Goal: Use online tool/utility: Utilize a website feature to perform a specific function

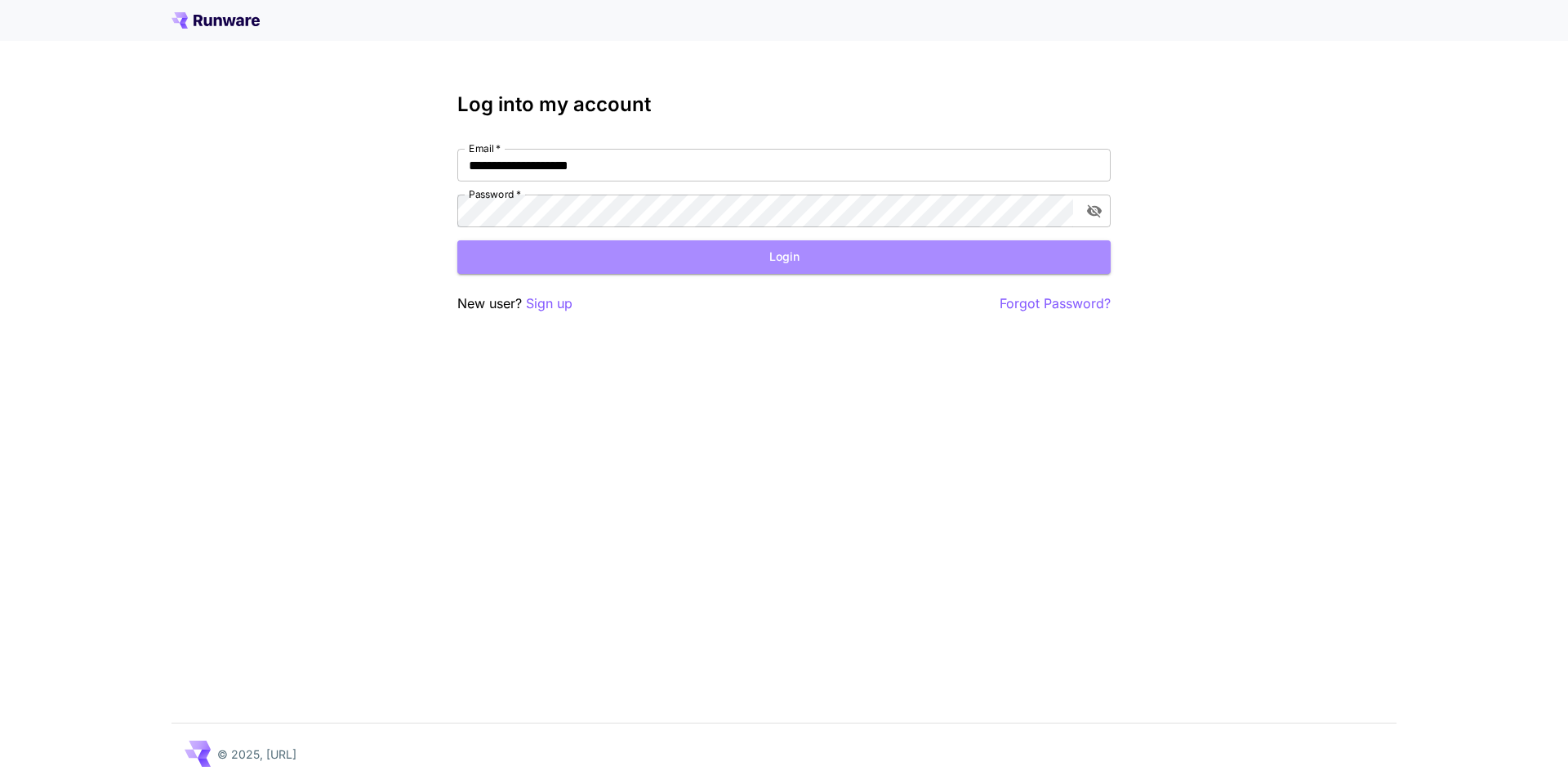
click at [833, 258] on button "Login" at bounding box center [784, 257] width 653 height 34
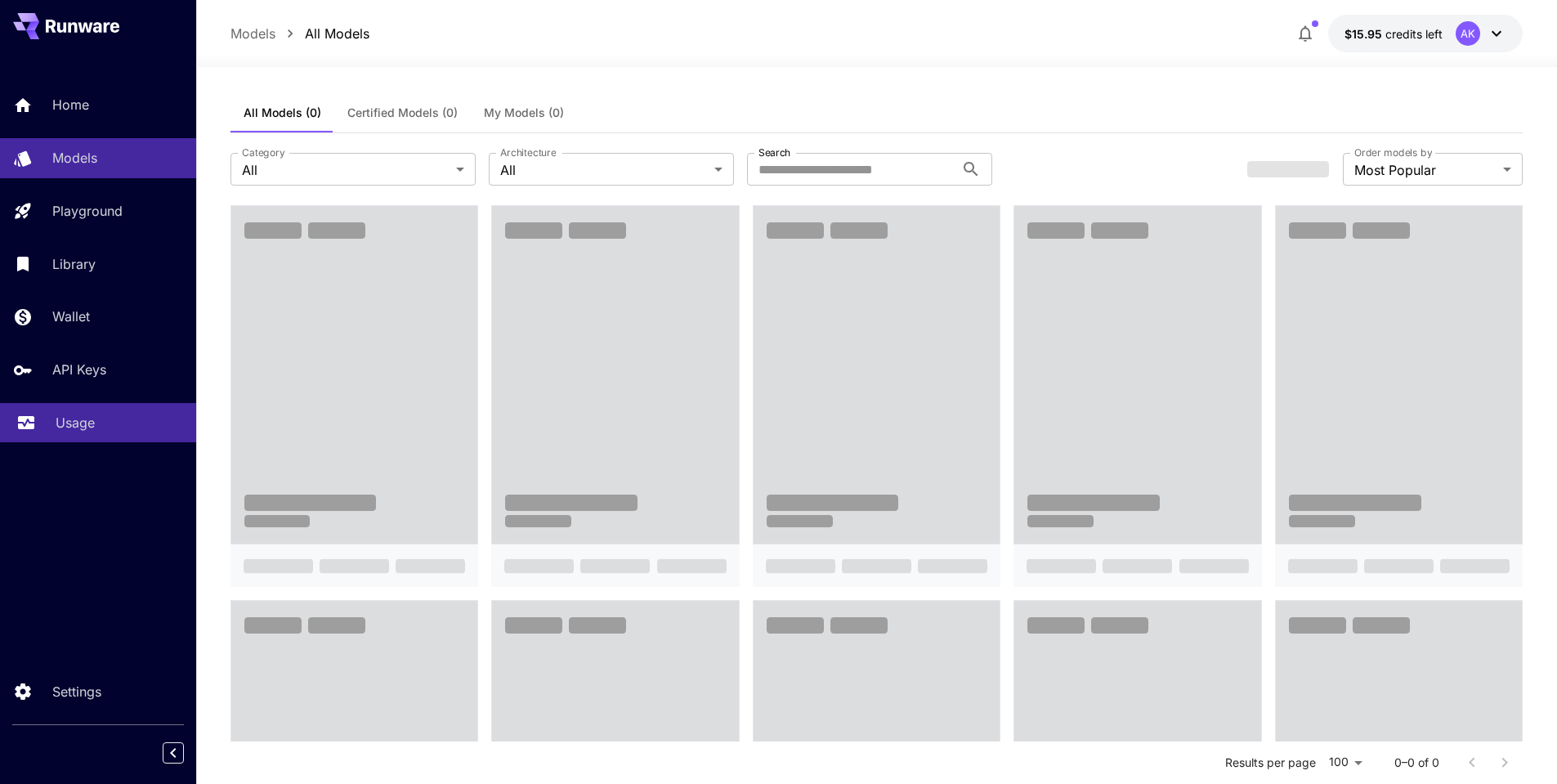
drag, startPoint x: 60, startPoint y: 416, endPoint x: 73, endPoint y: 416, distance: 13.0
click at [59, 416] on p "Usage" at bounding box center [75, 422] width 39 height 19
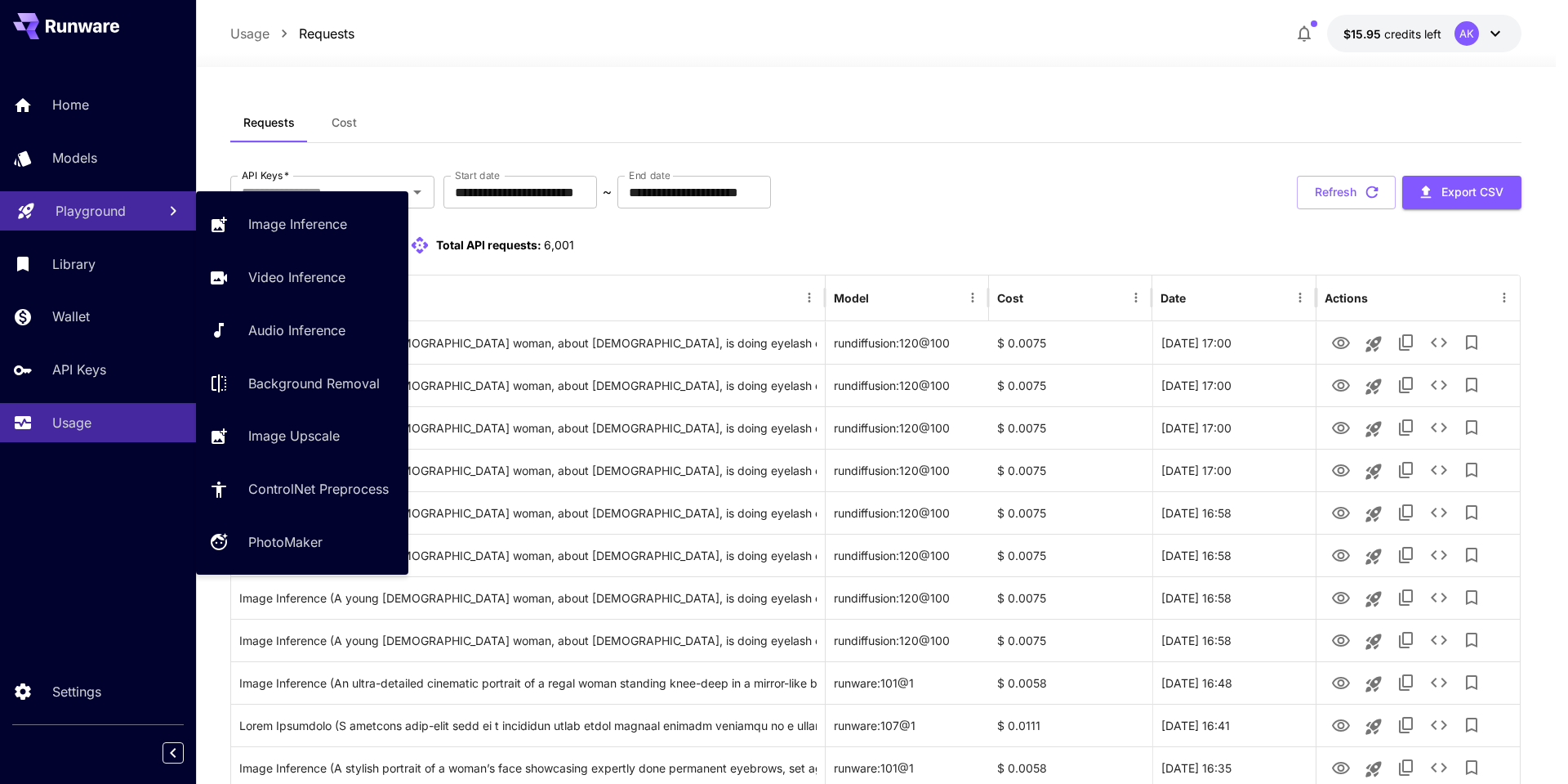
click at [73, 208] on p "Playground" at bounding box center [90, 211] width 70 height 19
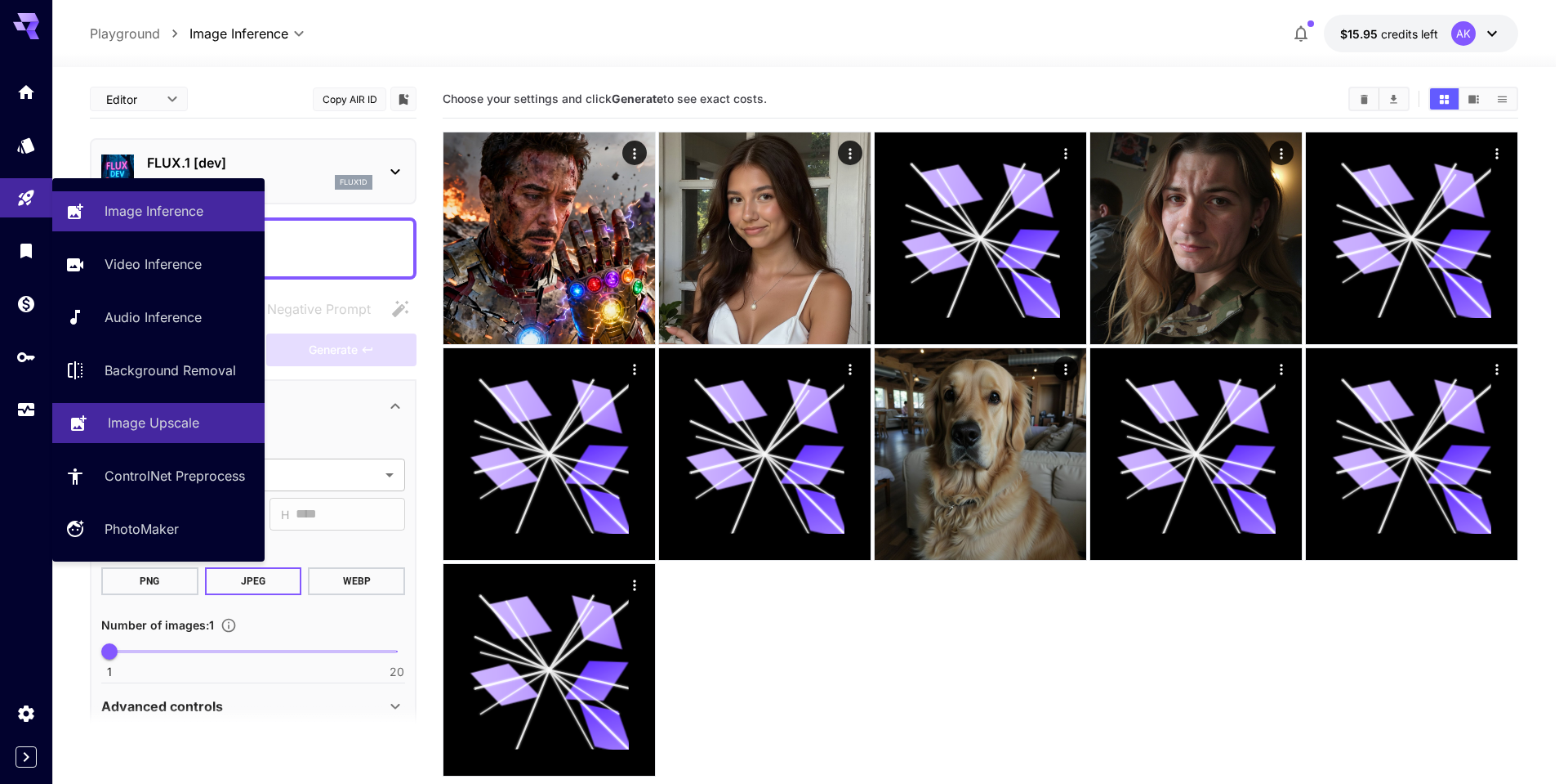
click at [145, 419] on p "Image Upscale" at bounding box center [154, 422] width 91 height 19
type input "**********"
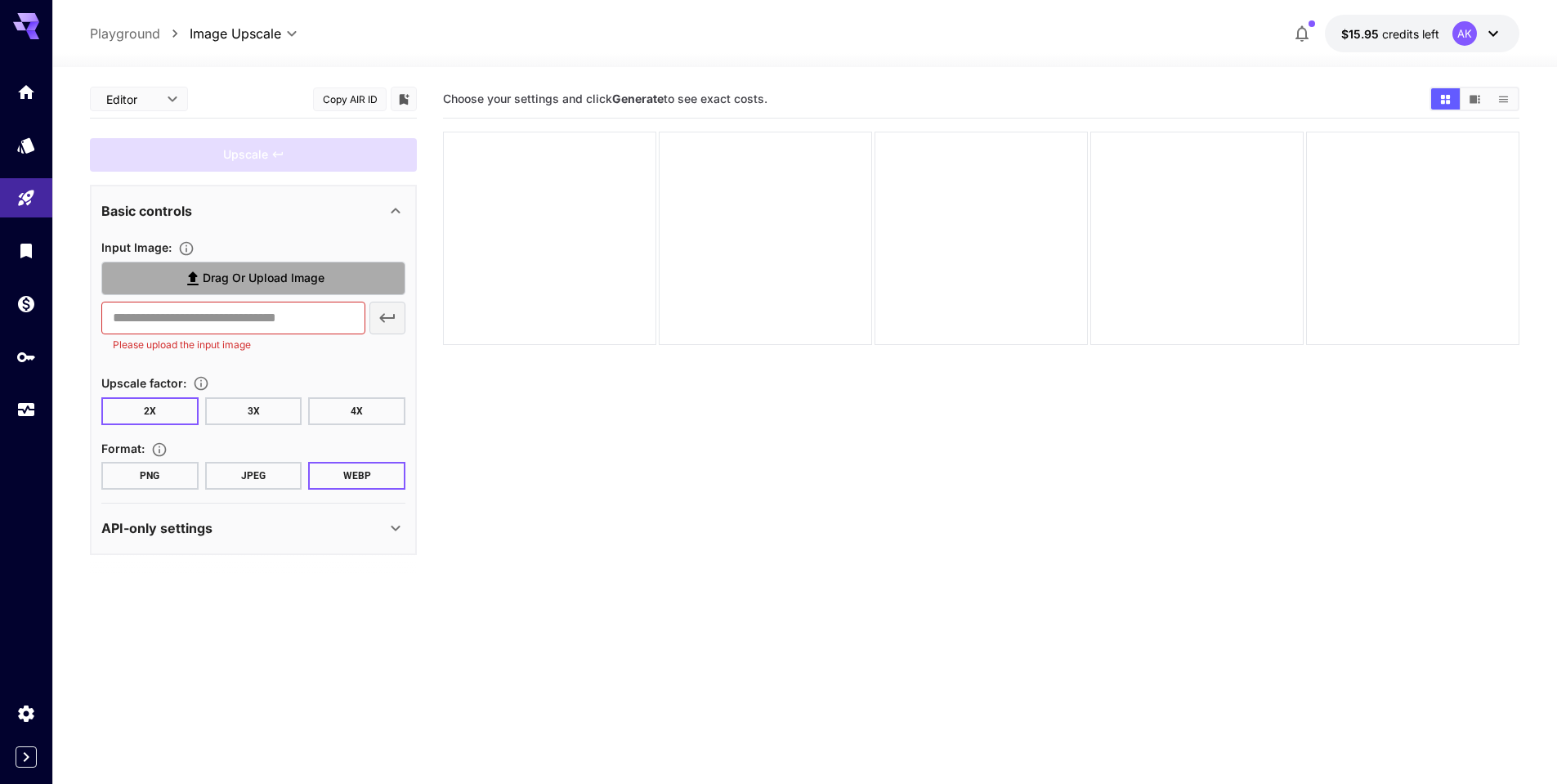
click at [251, 280] on span "Drag or upload image" at bounding box center [264, 278] width 122 height 20
click at [0, 0] on input "Drag or upload image" at bounding box center [0, 0] width 0 height 0
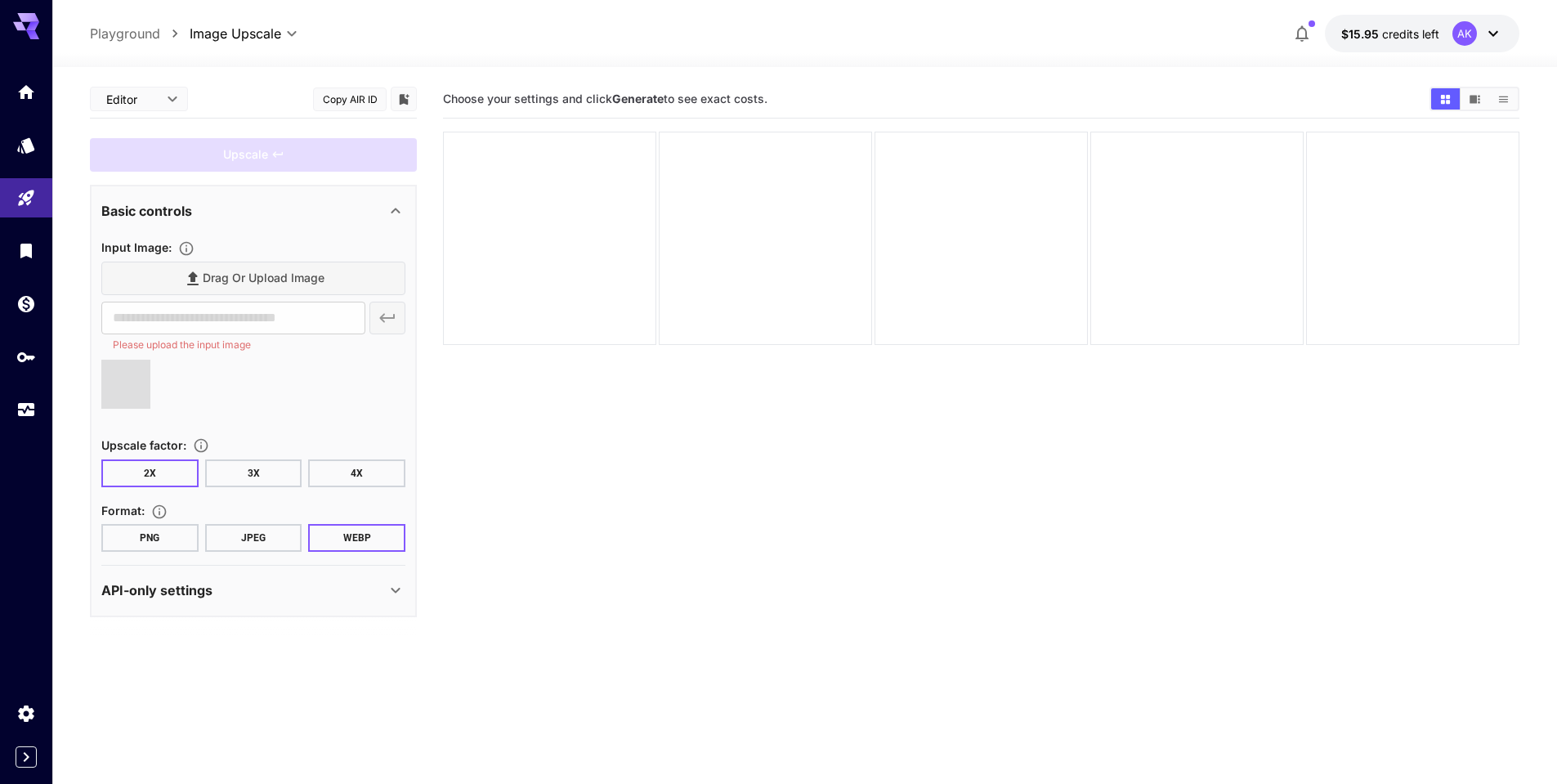
type input "**********"
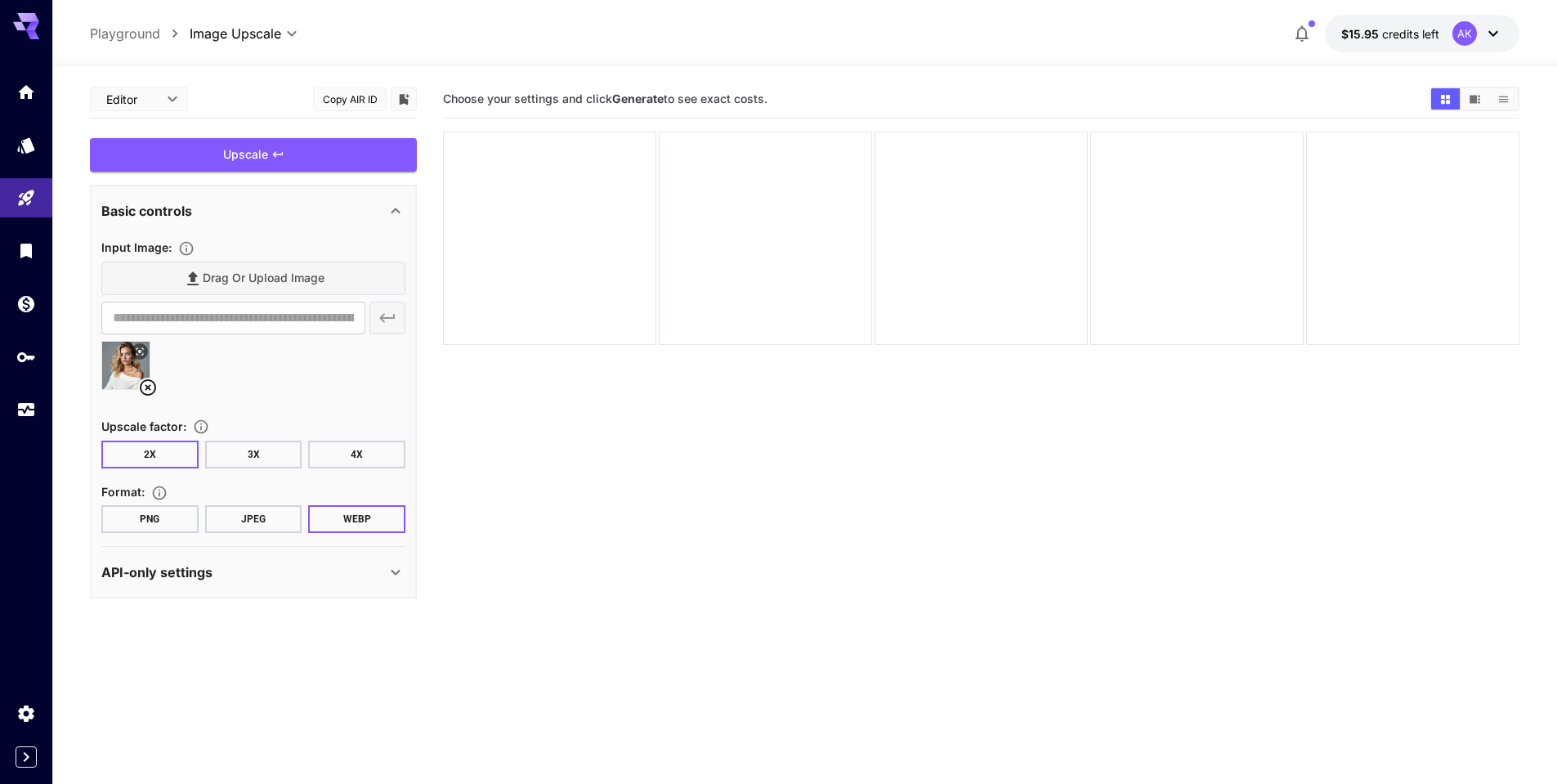
click at [249, 522] on button "JPEG" at bounding box center [254, 518] width 97 height 28
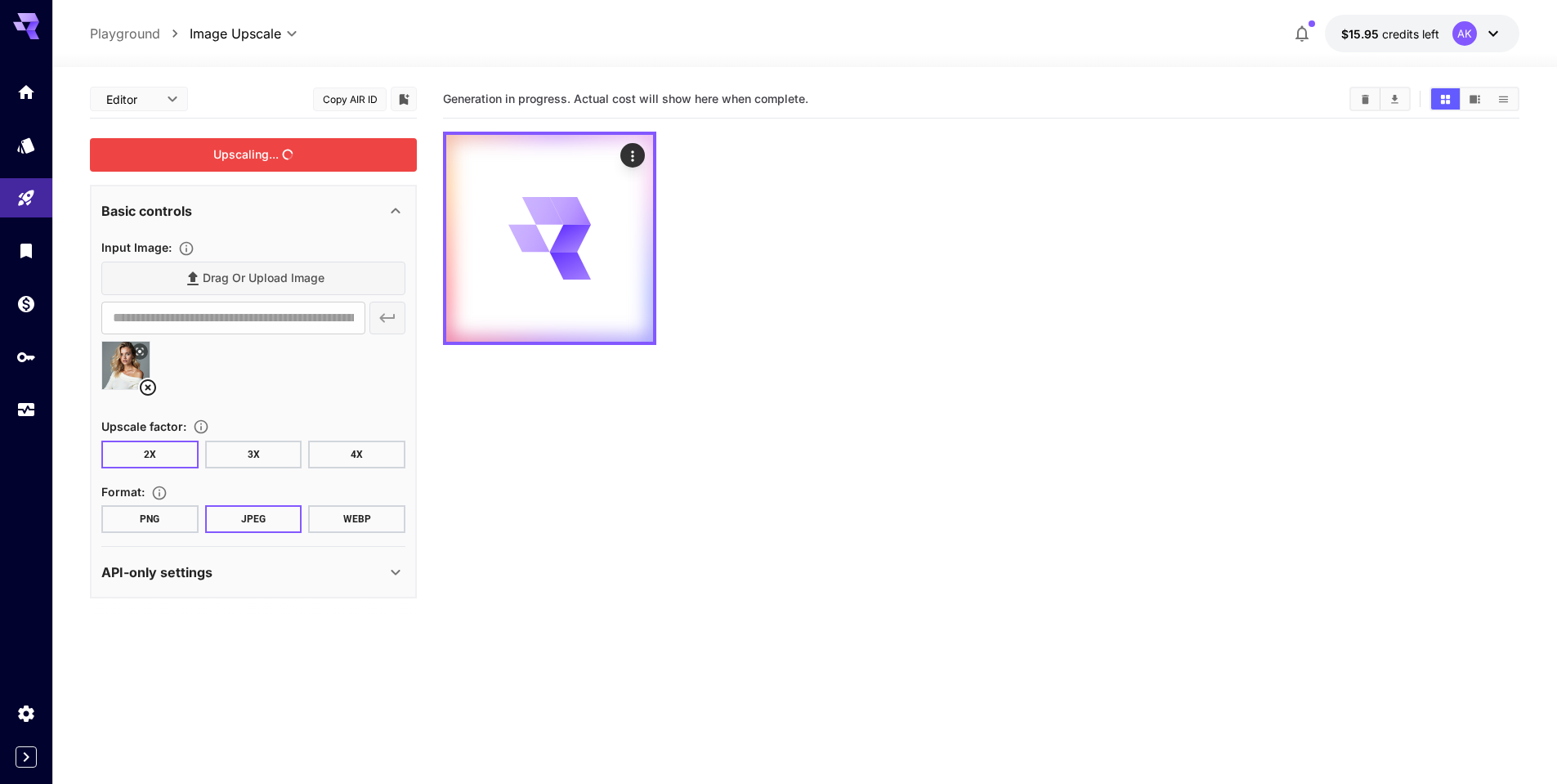
click at [289, 151] on div "Upscaling..." at bounding box center [253, 155] width 326 height 34
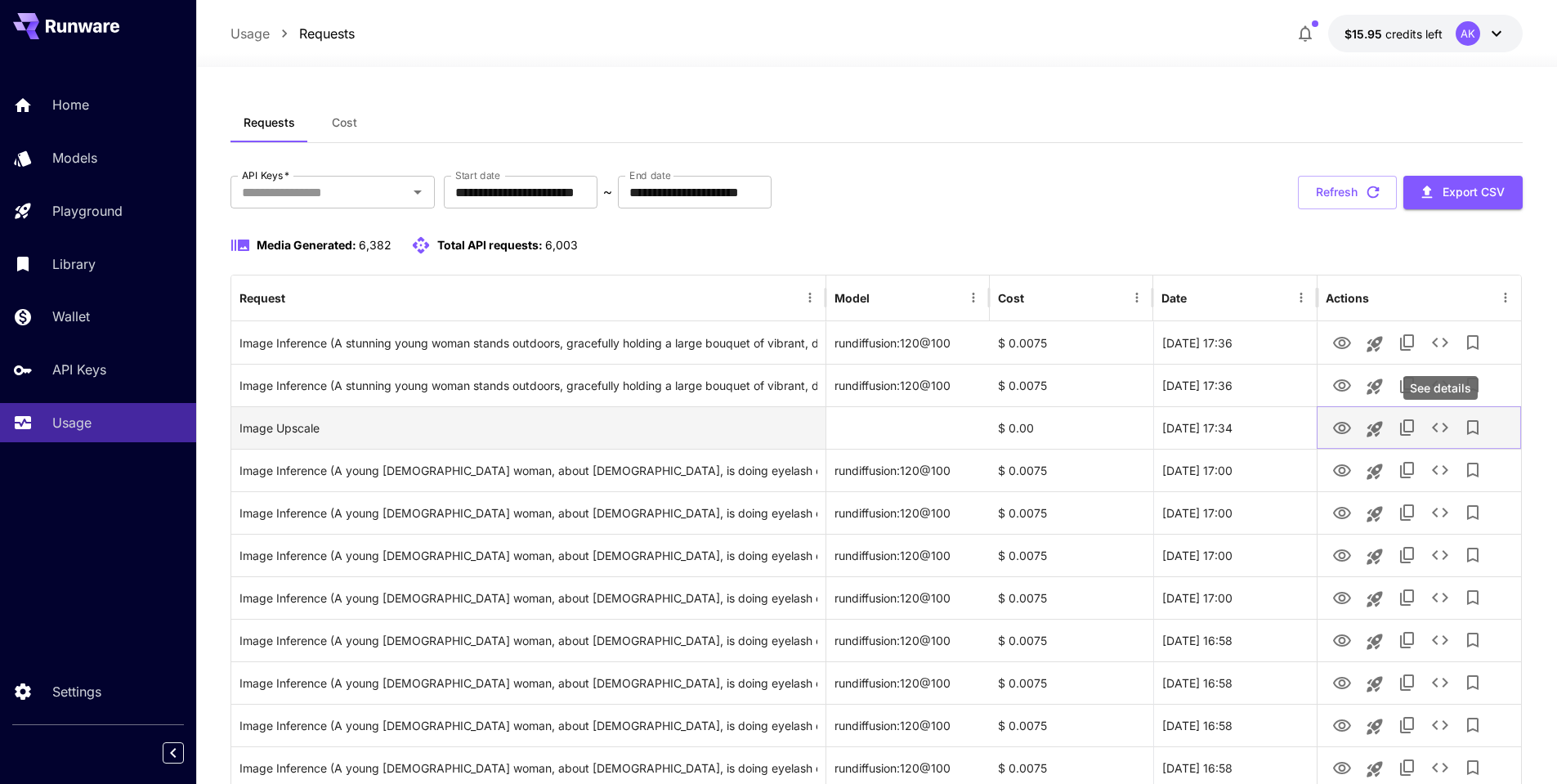
click at [1440, 424] on icon "See details" at bounding box center [1439, 427] width 19 height 19
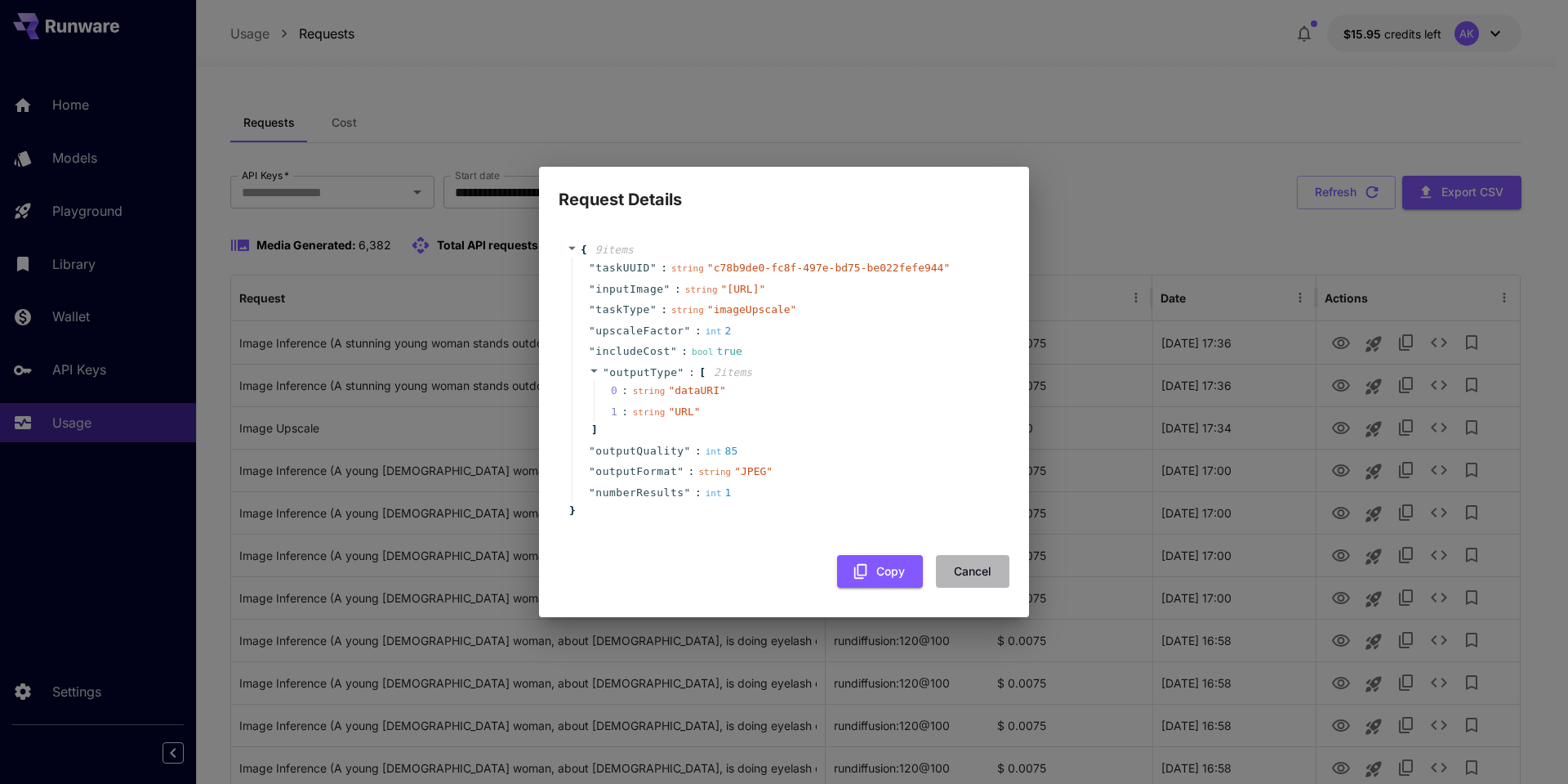
click at [992, 586] on button "Cancel" at bounding box center [972, 572] width 74 height 34
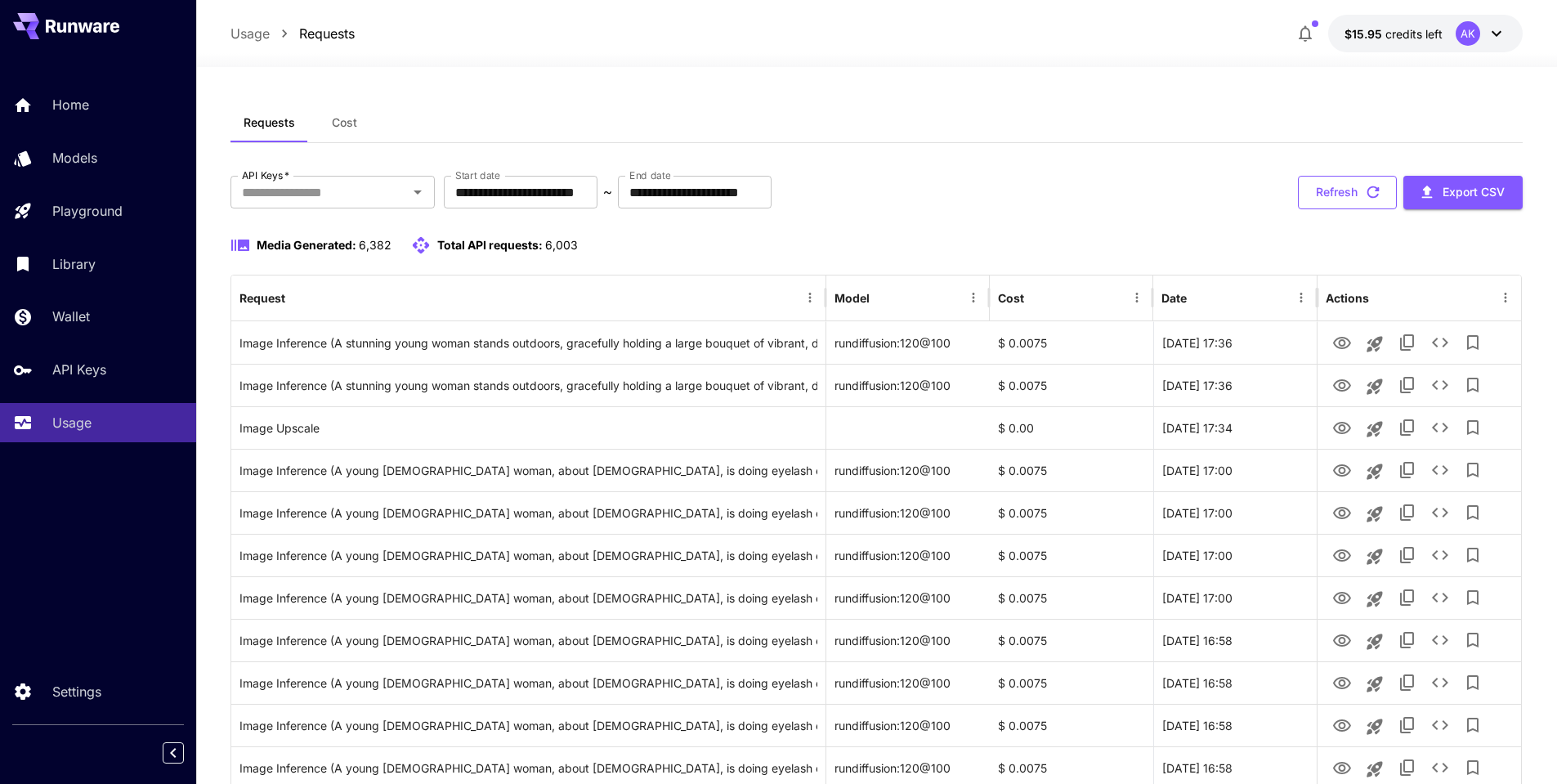
click at [1372, 188] on icon "button" at bounding box center [1373, 191] width 18 height 18
click at [1499, 36] on icon at bounding box center [1495, 33] width 19 height 19
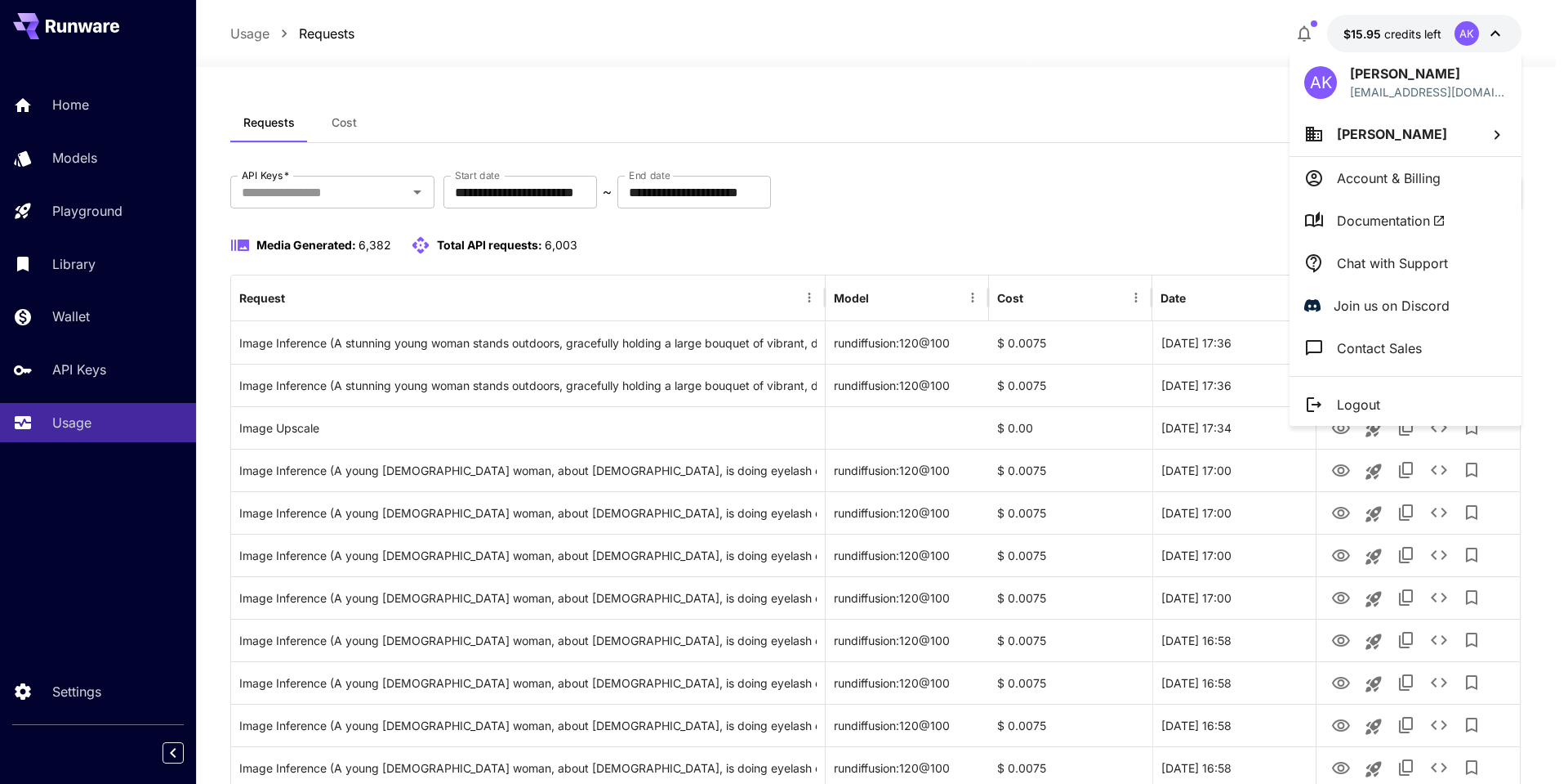
click at [1396, 217] on span "Documentation" at bounding box center [1391, 220] width 108 height 19
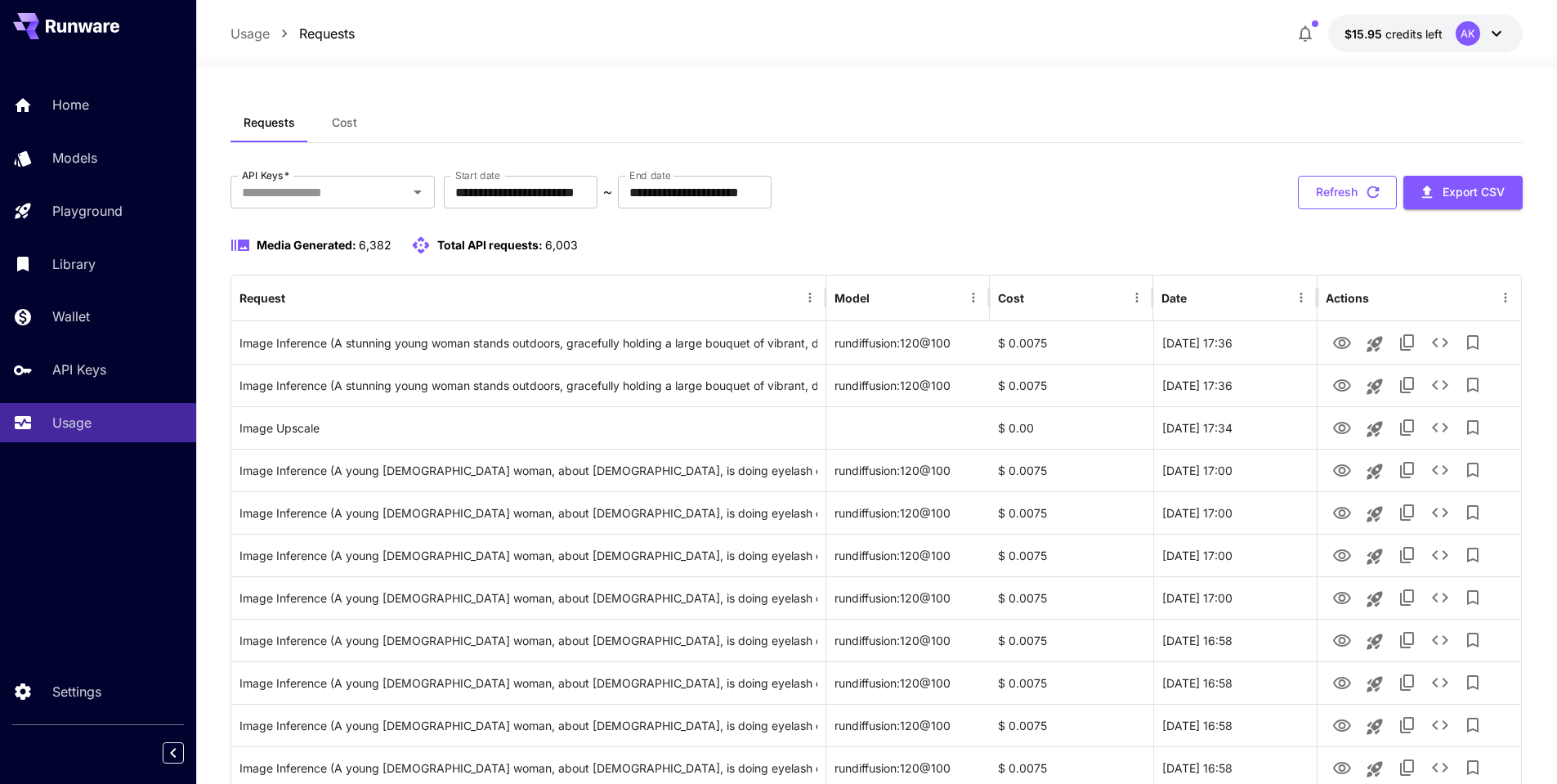
click at [1368, 192] on icon "button" at bounding box center [1373, 191] width 18 height 18
